Goal: Information Seeking & Learning: Learn about a topic

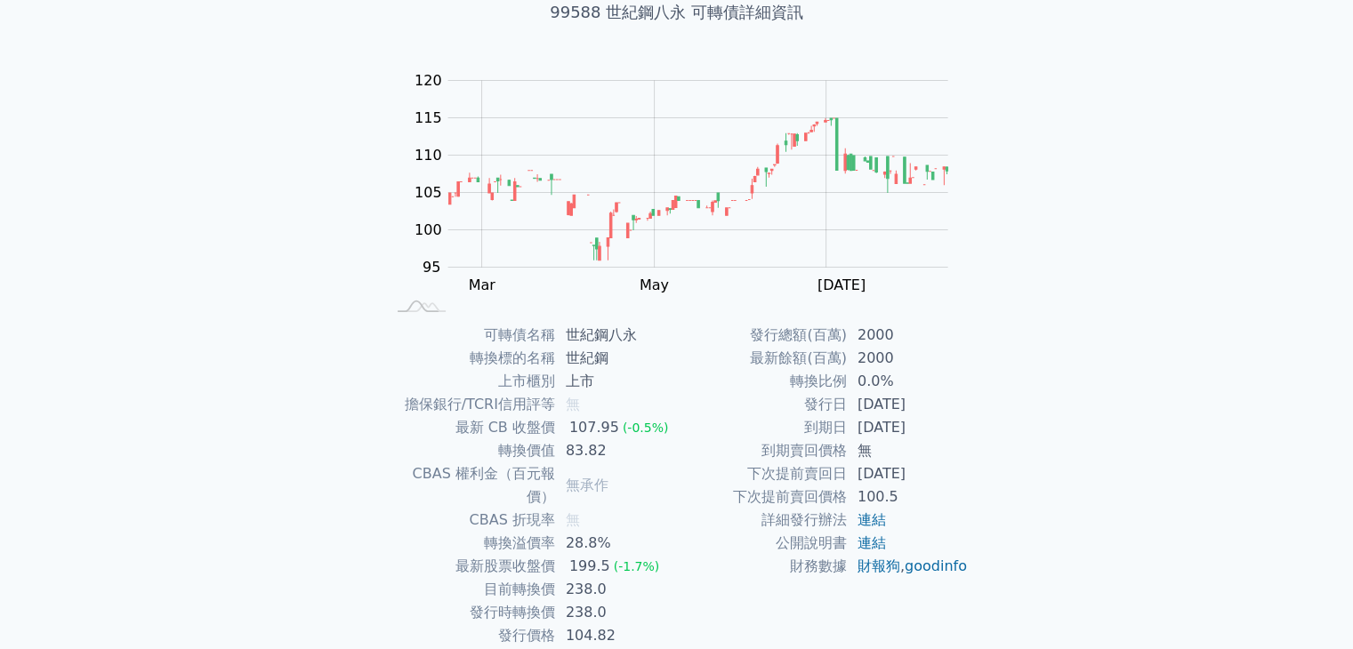
scroll to position [174, 0]
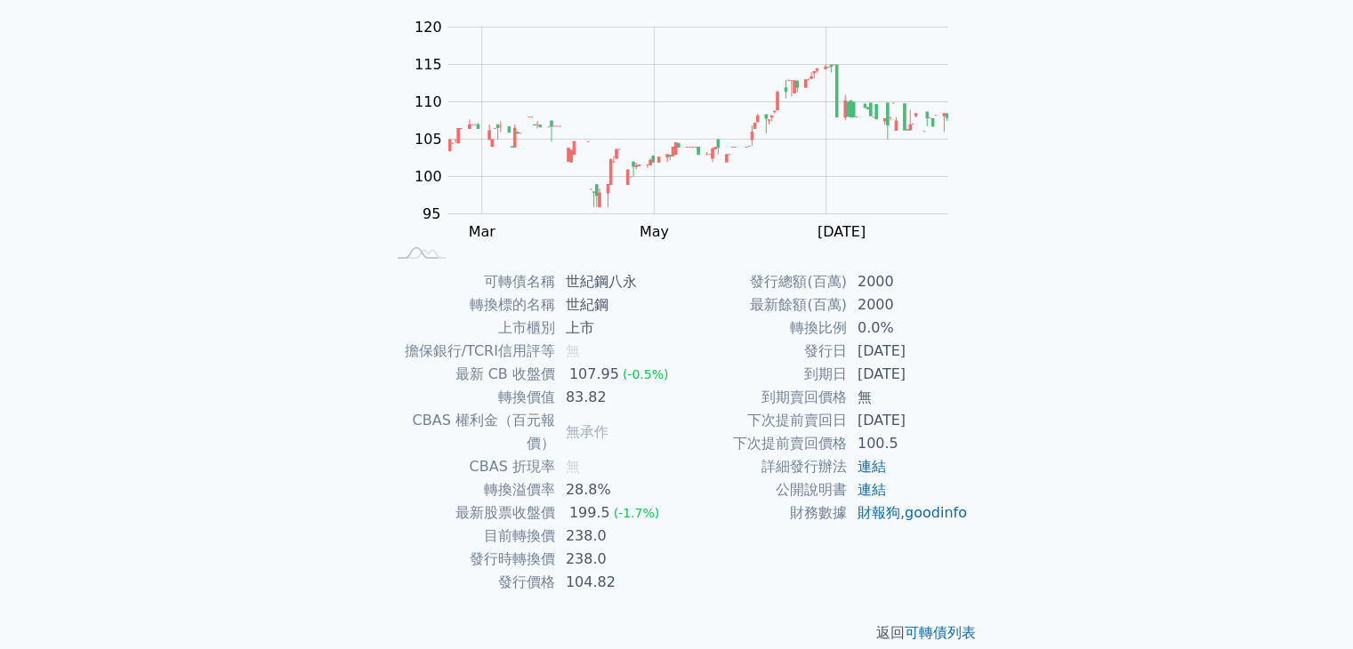
click at [502, 421] on td "CBAS 權利金（百元報價）" at bounding box center [470, 432] width 170 height 46
click at [349, 423] on div "可轉債列表 › 99588 世紀鋼八永 99588 世紀鋼八永 可轉債詳細資訊 Zoom Out 100 85 90 95 100 105 110 115 1…" at bounding box center [676, 270] width 683 height 804
click at [575, 525] on td "238.0" at bounding box center [616, 536] width 122 height 23
click at [581, 525] on td "238.0" at bounding box center [616, 536] width 122 height 23
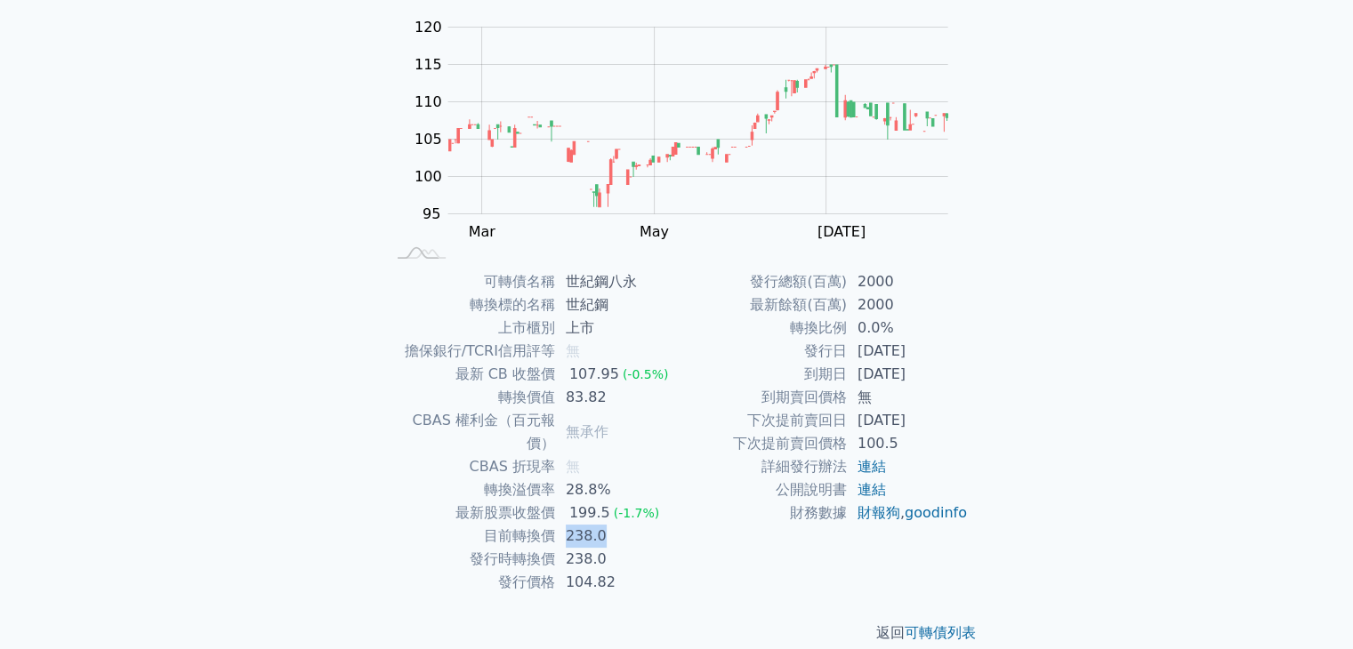
click at [581, 525] on td "238.0" at bounding box center [616, 536] width 122 height 23
click at [629, 525] on td "238.0" at bounding box center [616, 536] width 122 height 23
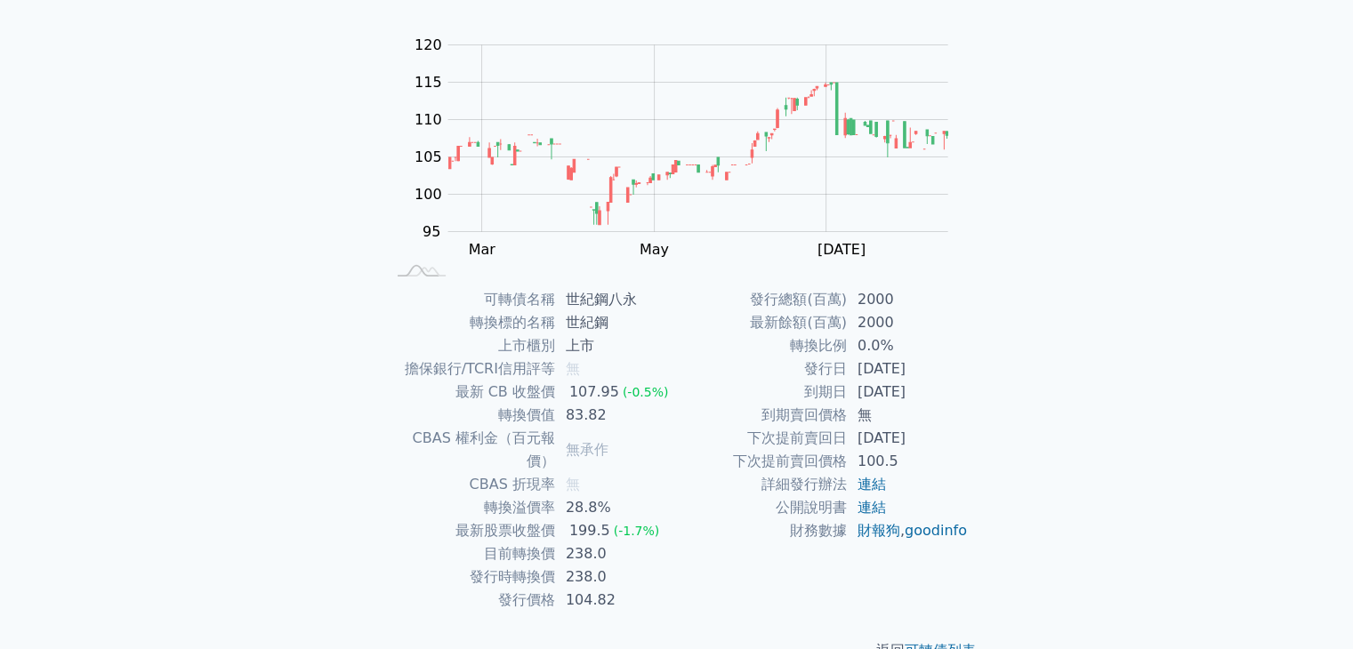
scroll to position [174, 0]
